Goal: Find specific page/section: Find specific page/section

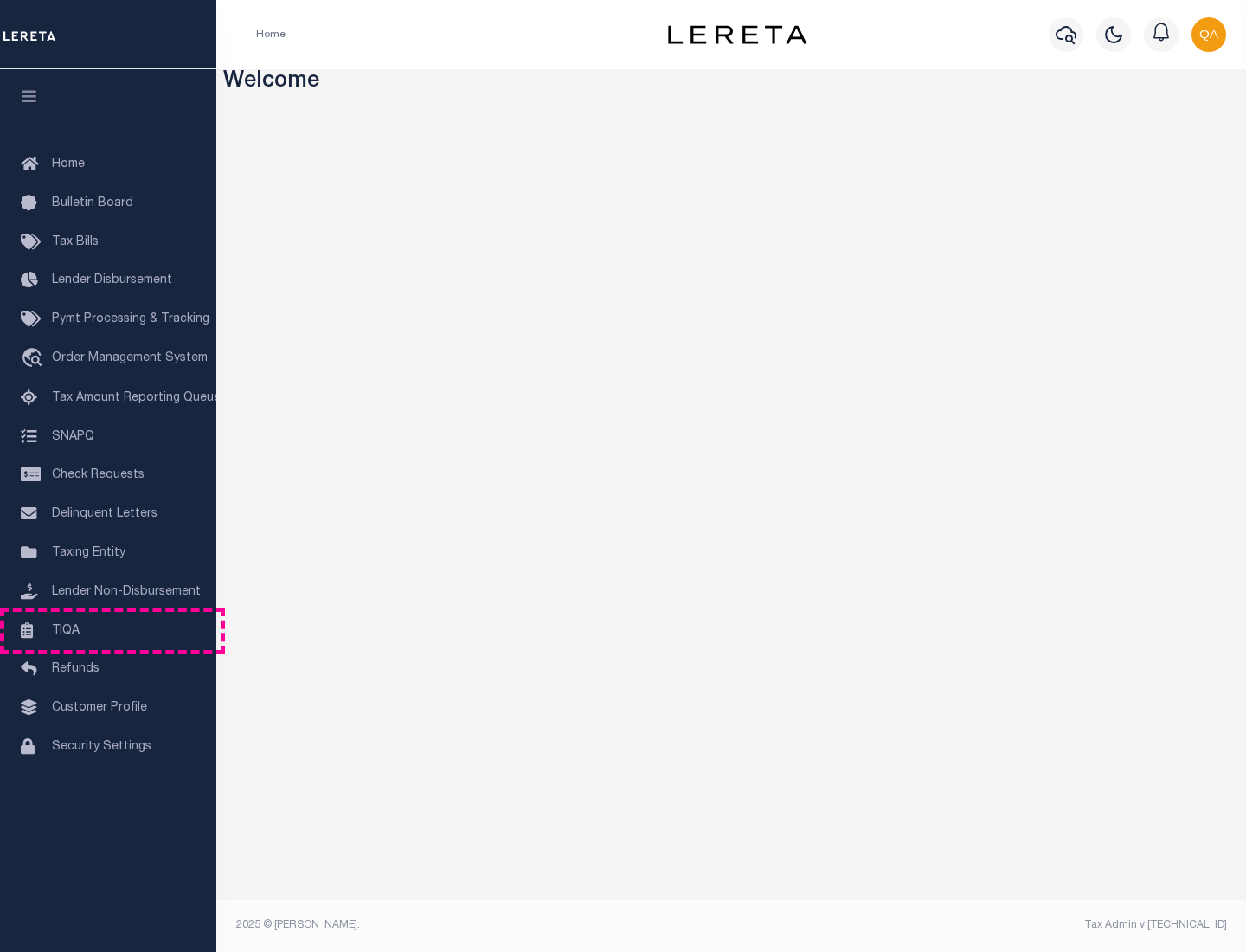
click at [108, 630] on link "TIQA" at bounding box center [108, 632] width 216 height 39
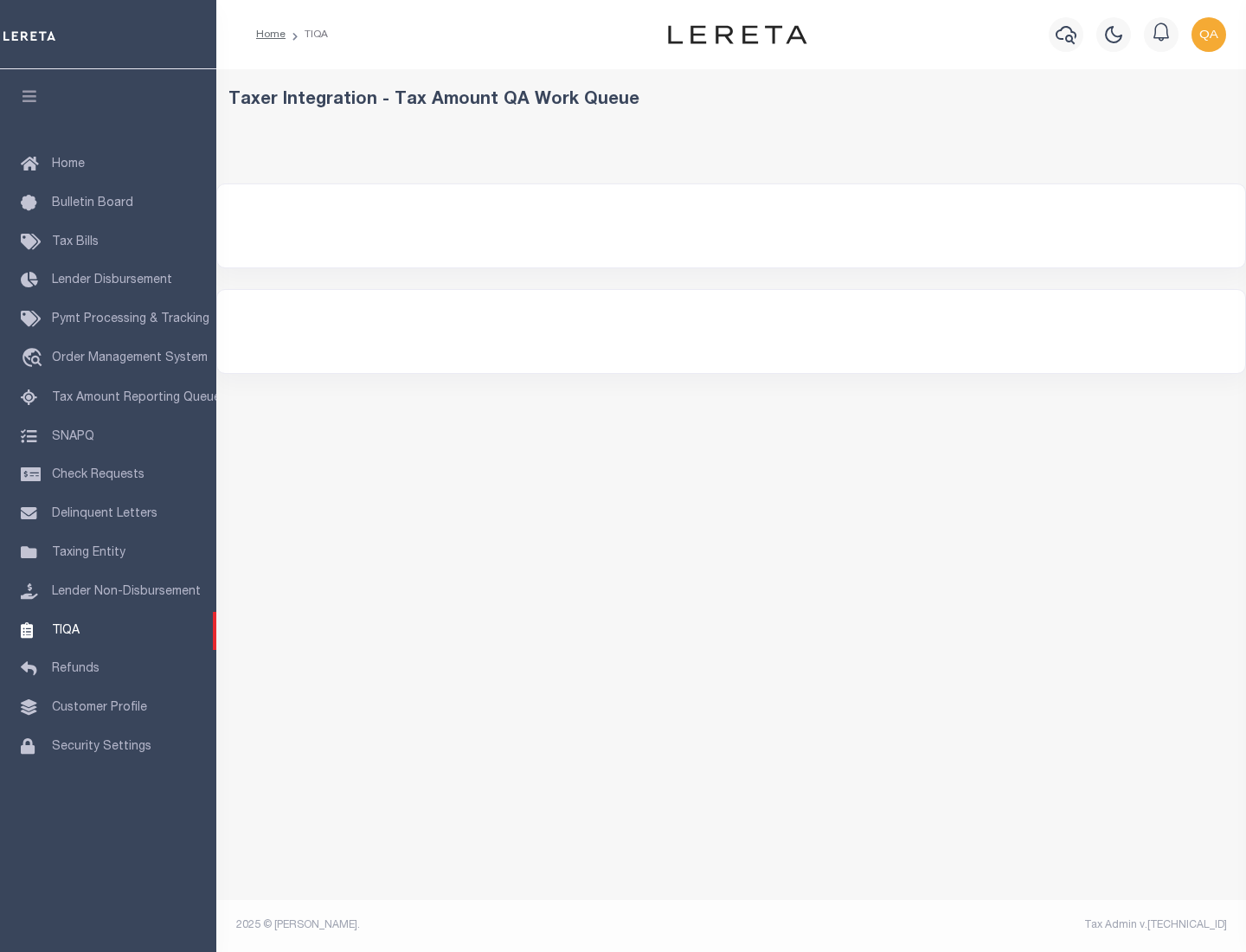
select select "200"
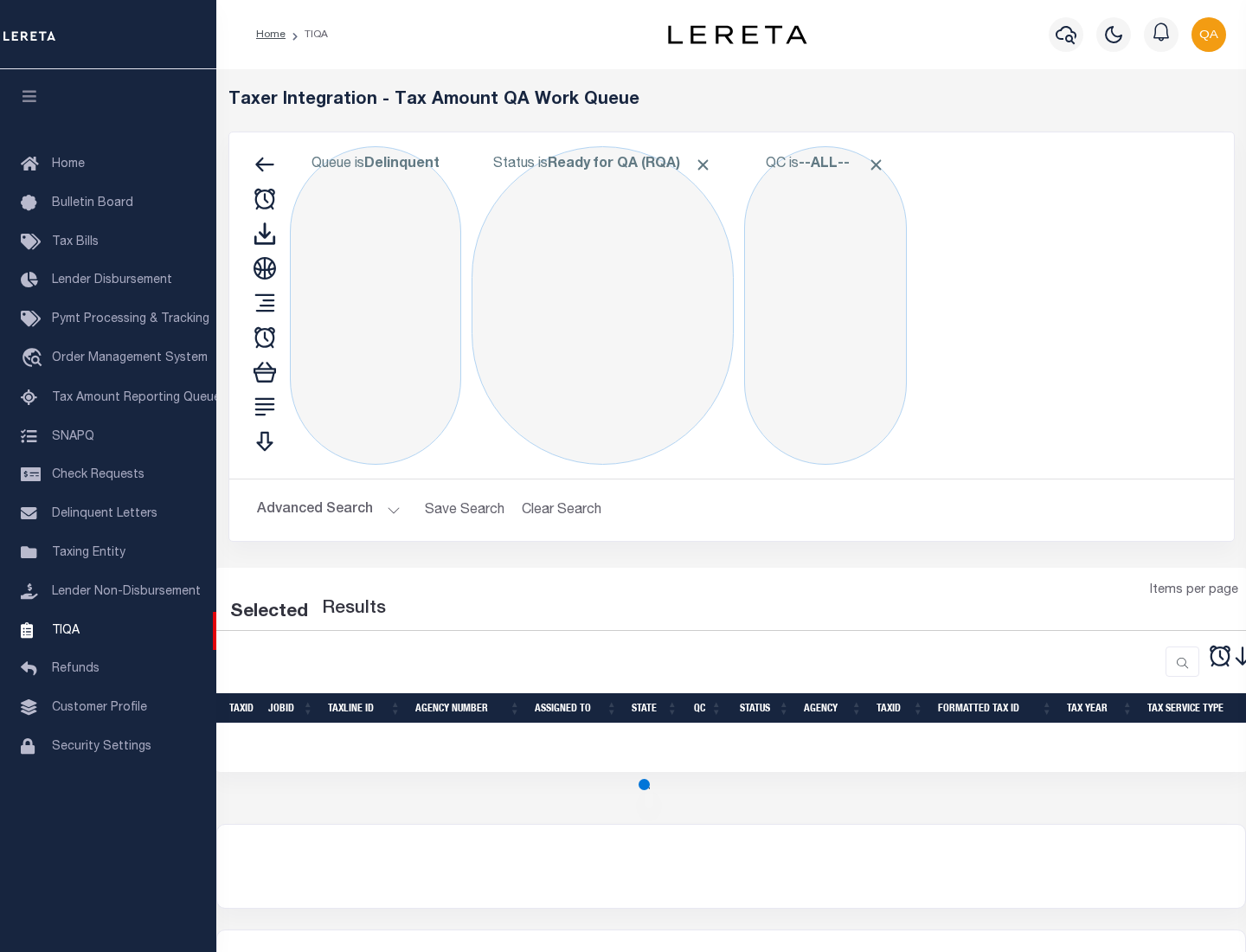
select select "200"
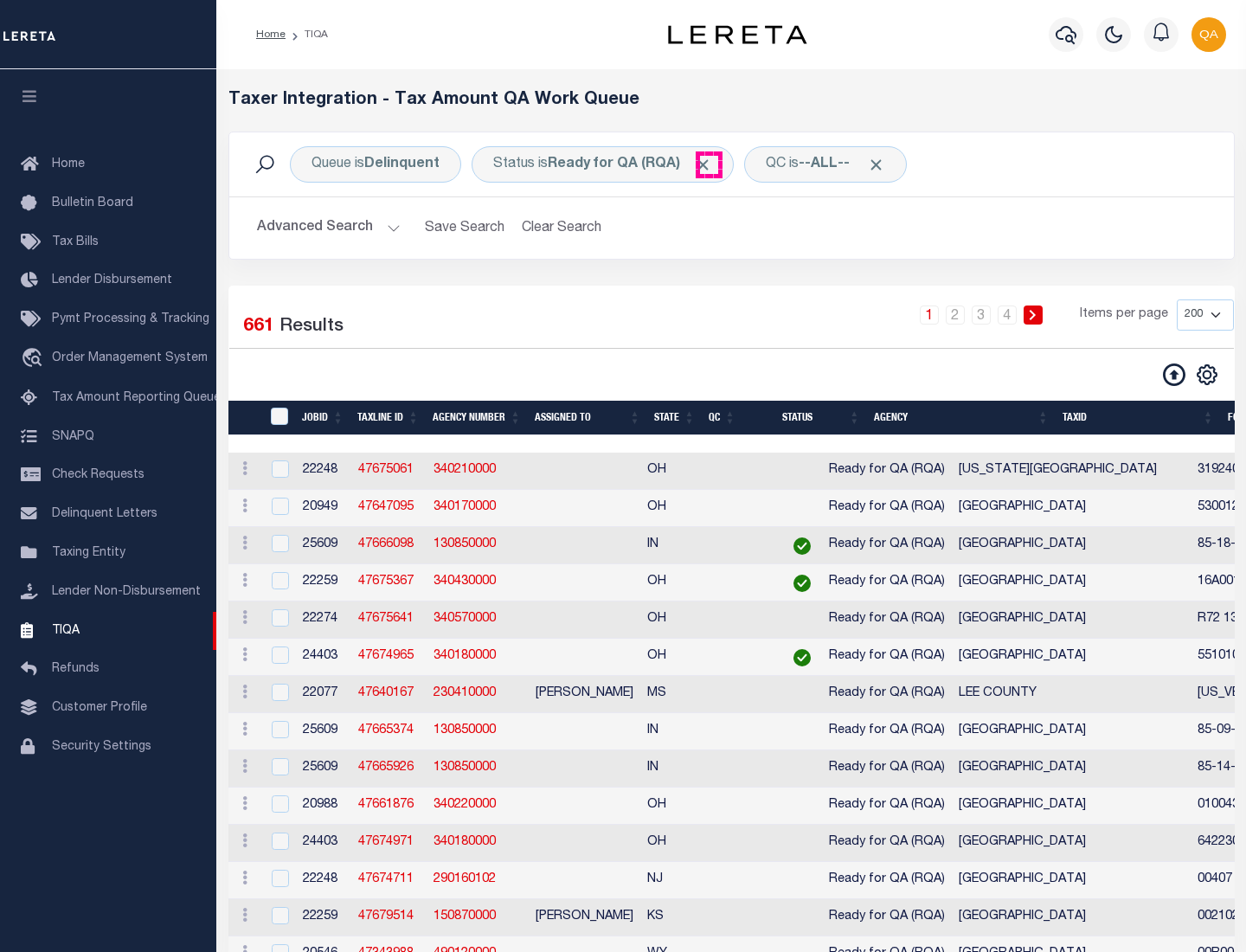
click at [708, 164] on span "Click to Remove" at bounding box center [703, 165] width 18 height 18
